Goal: Task Accomplishment & Management: Manage account settings

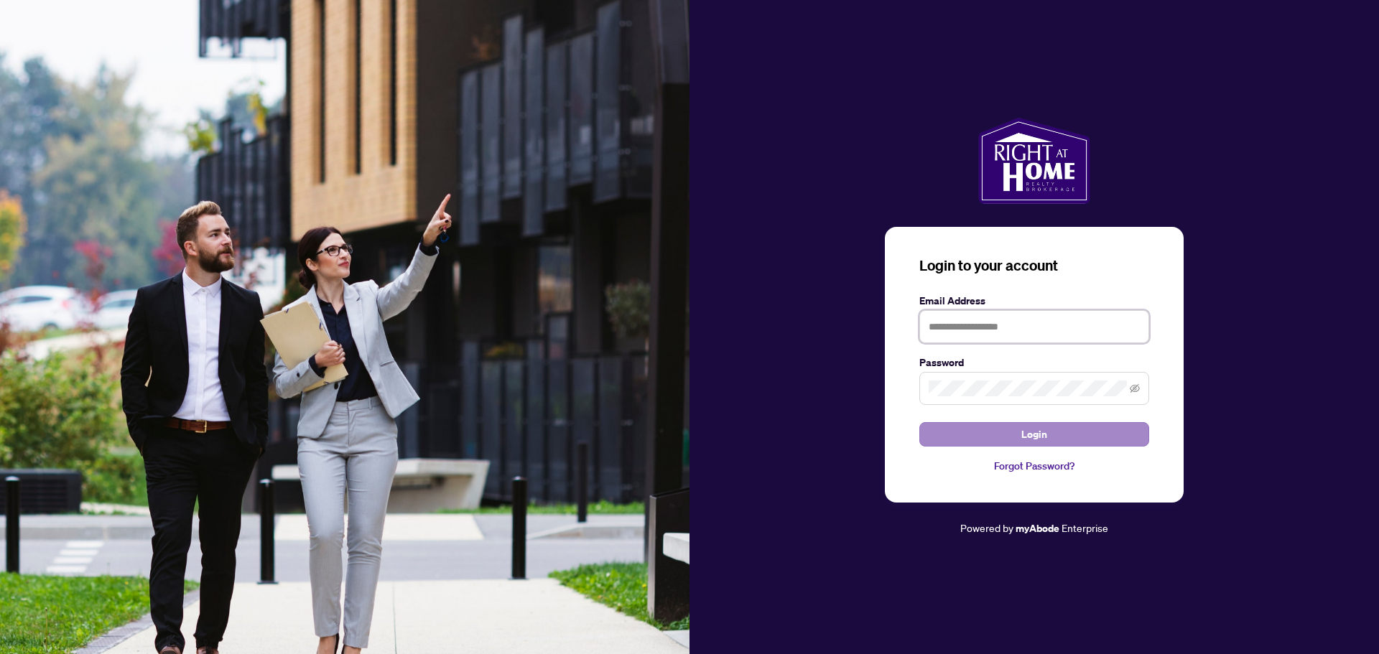
type input "**********"
click at [1037, 423] on span "Login" at bounding box center [1034, 434] width 26 height 23
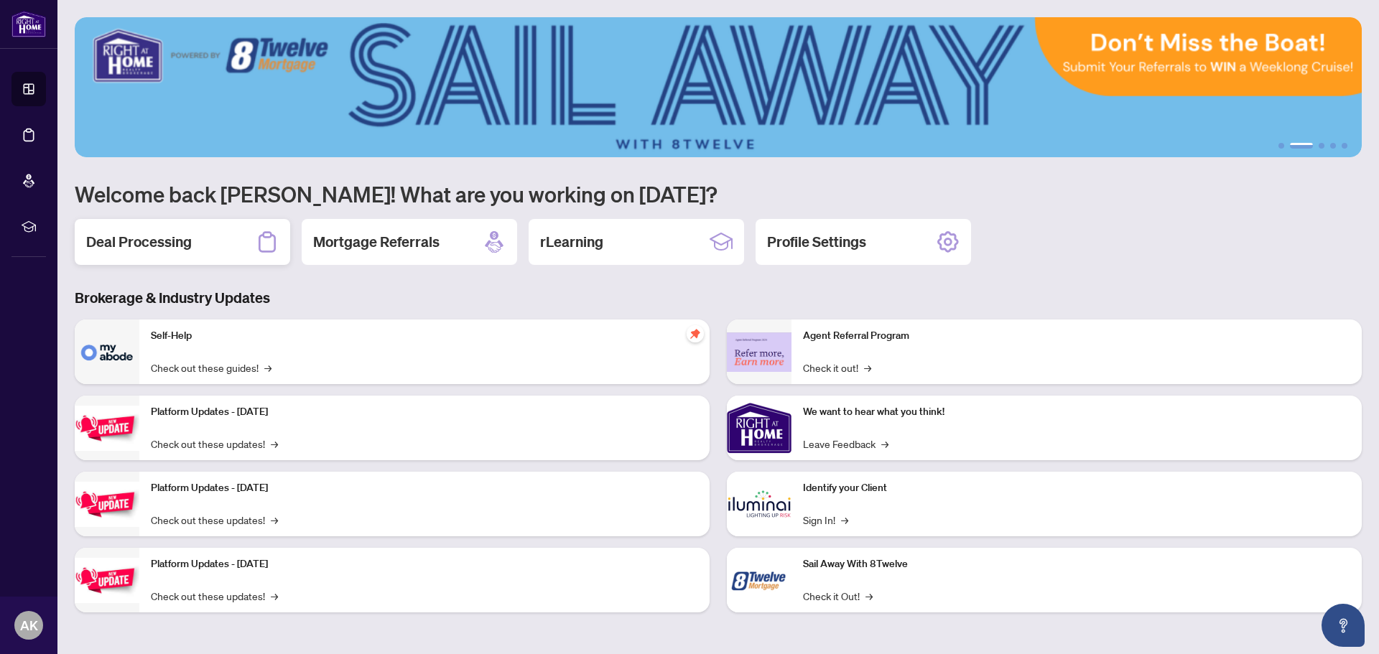
click at [200, 228] on div "Deal Processing" at bounding box center [182, 242] width 215 height 46
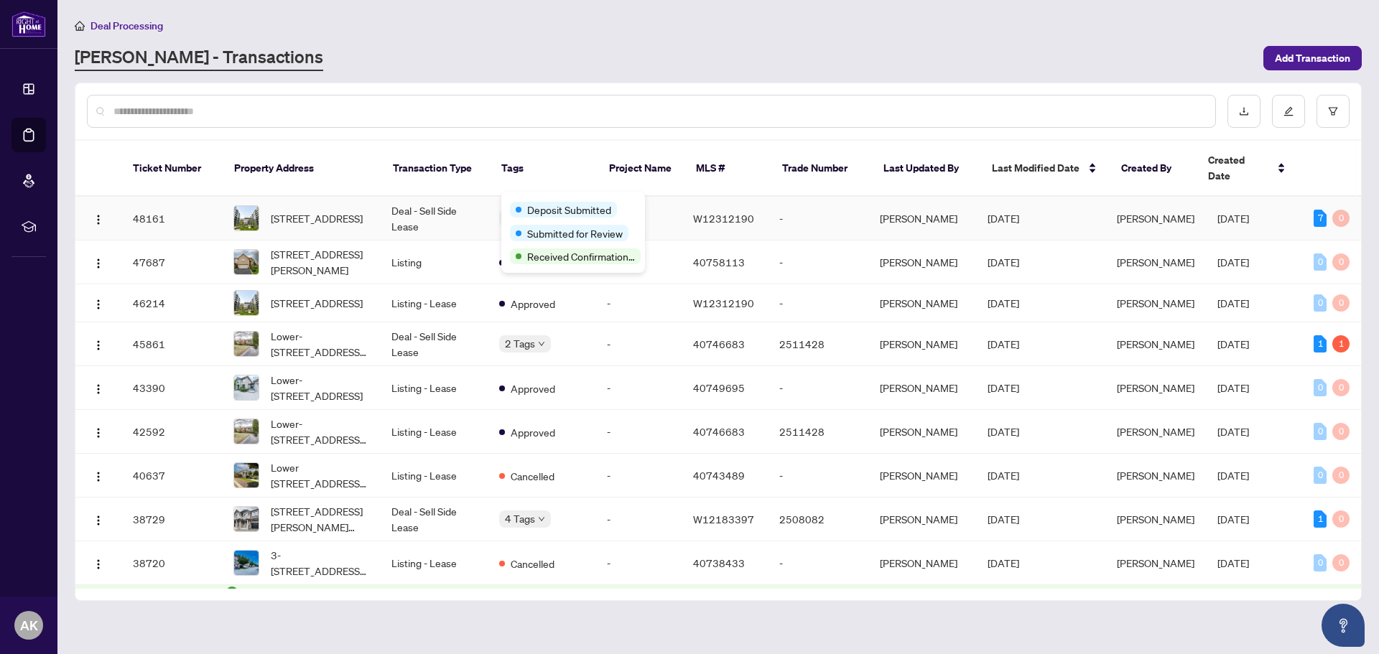
click at [547, 201] on div "Deposit Submitted" at bounding box center [573, 208] width 126 height 17
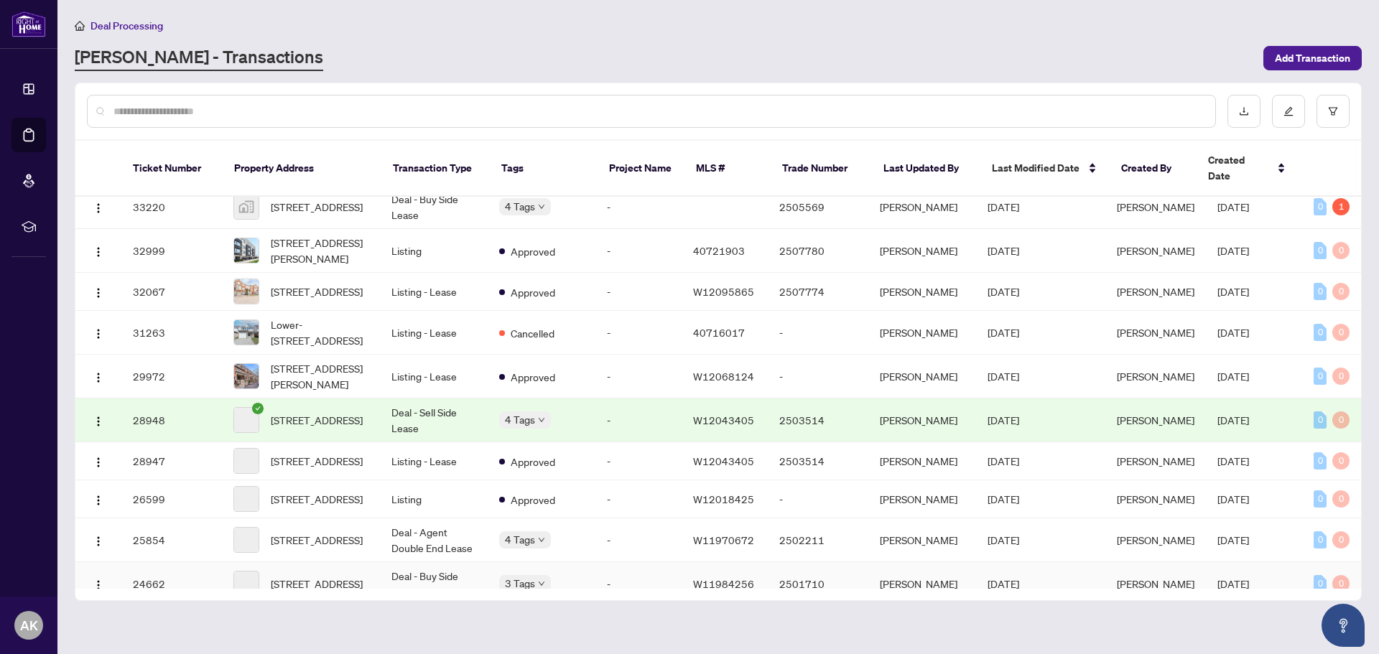
scroll to position [771, 0]
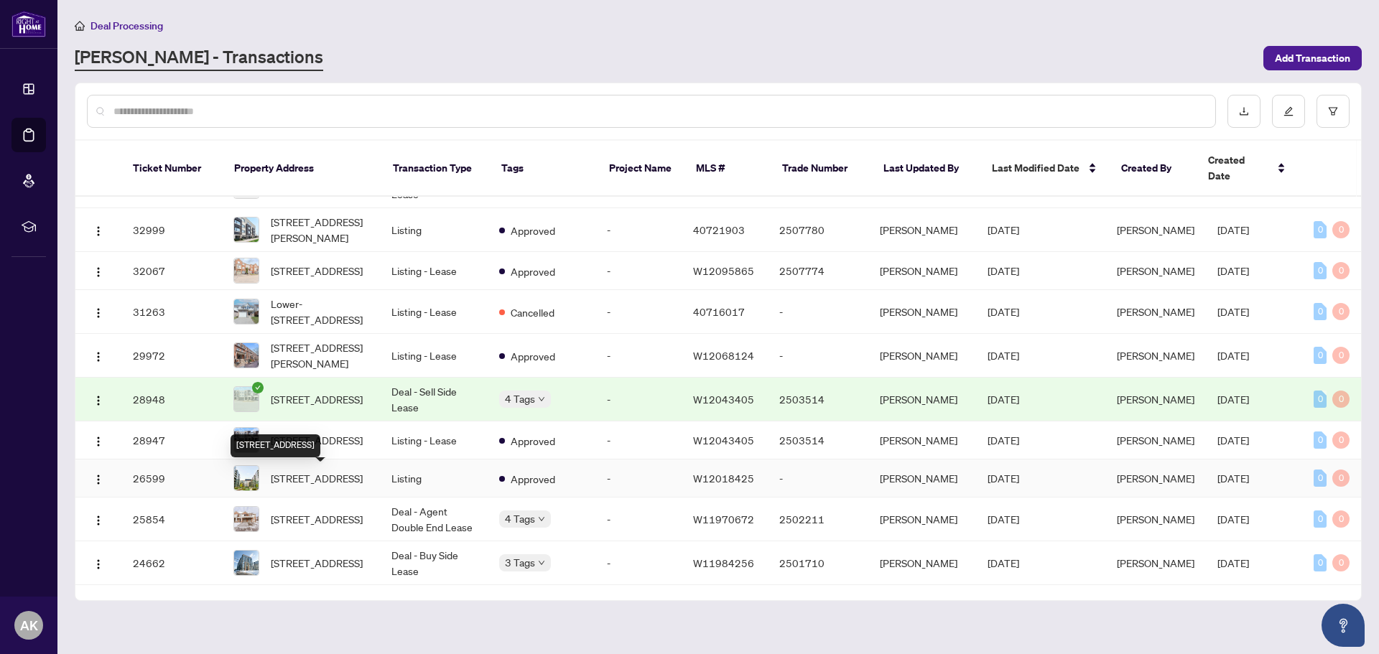
click at [322, 470] on span "[STREET_ADDRESS]" at bounding box center [317, 478] width 92 height 16
